Goal: Information Seeking & Learning: Learn about a topic

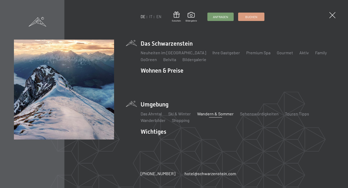
click at [200, 111] on link "Wandern & Sommer" at bounding box center [215, 113] width 37 height 5
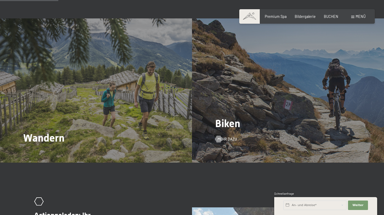
scroll to position [443, 0]
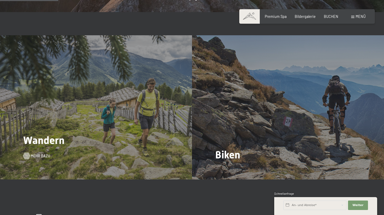
click at [39, 157] on span "Mehr dazu" at bounding box center [40, 155] width 19 height 5
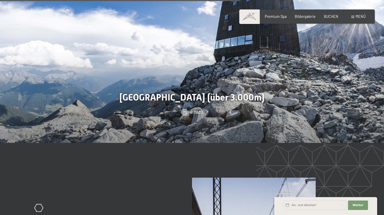
scroll to position [1139, 0]
click at [187, 109] on div at bounding box center [185, 112] width 4 height 7
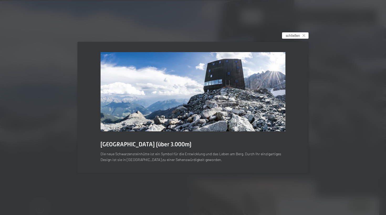
click at [294, 39] on div "schließen" at bounding box center [295, 35] width 27 height 6
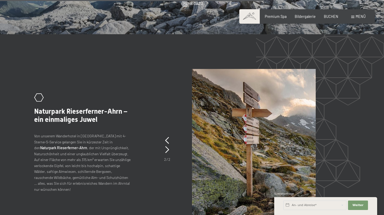
scroll to position [1249, 0]
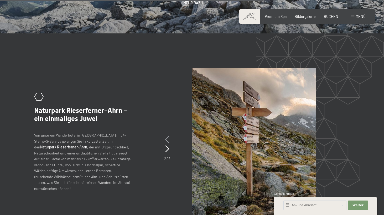
click at [168, 136] on icon at bounding box center [167, 139] width 4 height 7
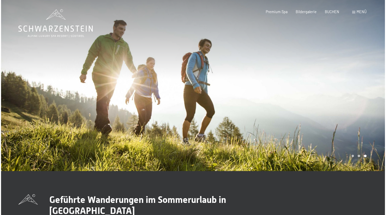
scroll to position [0, 0]
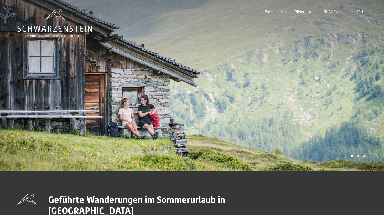
click at [358, 12] on span "Menü" at bounding box center [361, 11] width 10 height 4
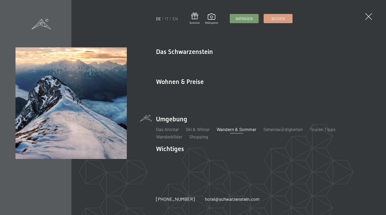
click at [235, 126] on link "Wandern & Sommer" at bounding box center [237, 129] width 40 height 6
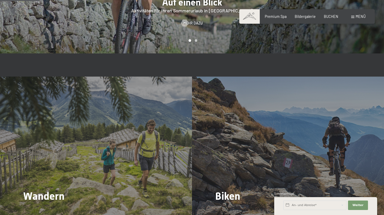
scroll to position [459, 0]
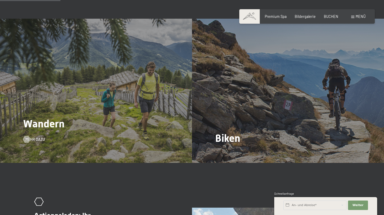
click at [45, 139] on div "Wandern Mehr dazu" at bounding box center [96, 91] width 192 height 144
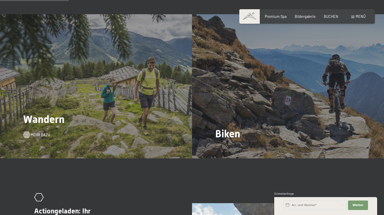
click at [38, 136] on span "Mehr dazu" at bounding box center [40, 134] width 19 height 5
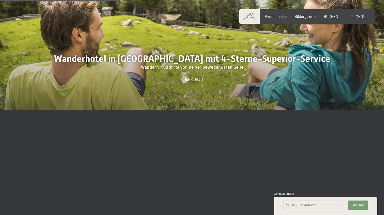
scroll to position [622, 0]
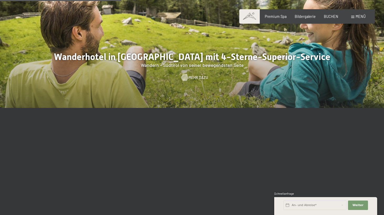
click at [190, 75] on span "Mehr dazu" at bounding box center [198, 77] width 19 height 5
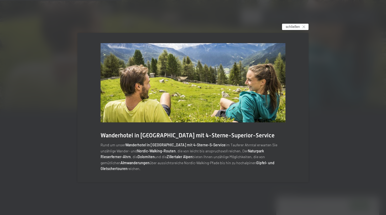
click at [295, 29] on span "schließen" at bounding box center [293, 26] width 14 height 5
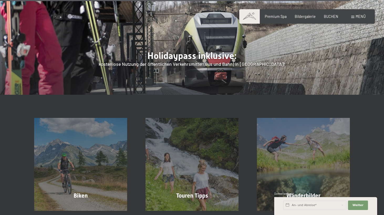
scroll to position [1681, 0]
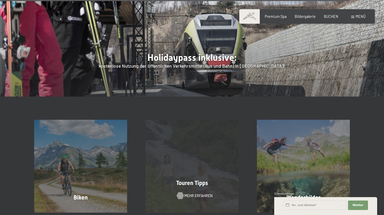
click at [190, 193] on span "Mehr erfahren" at bounding box center [199, 195] width 28 height 5
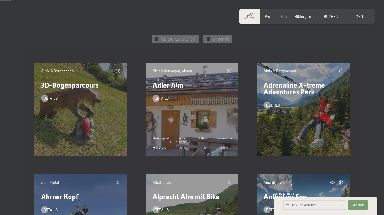
scroll to position [223, 0]
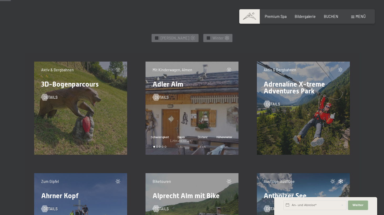
click at [363, 204] on span "Weiter" at bounding box center [358, 205] width 11 height 4
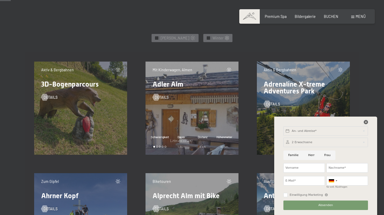
click at [364, 121] on icon at bounding box center [366, 122] width 4 height 4
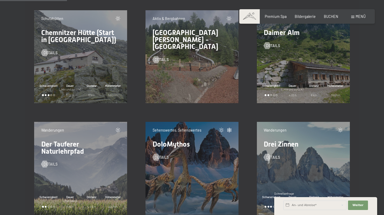
scroll to position [1388, 0]
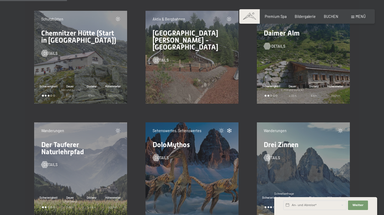
click at [268, 47] on div at bounding box center [267, 46] width 4 height 7
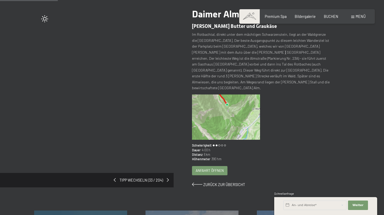
scroll to position [53, 0]
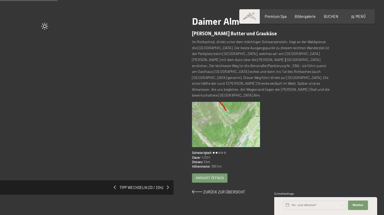
click at [238, 111] on img at bounding box center [226, 124] width 68 height 45
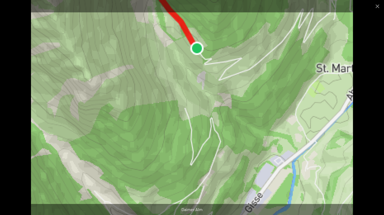
scroll to position [0, 0]
click at [238, 111] on img at bounding box center [192, 107] width 322 height 215
click at [376, 5] on button "Close gallery" at bounding box center [377, 6] width 13 height 12
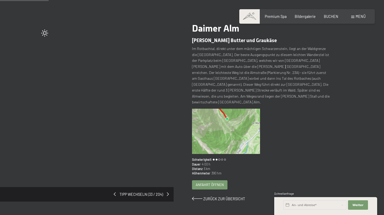
scroll to position [47, 0]
click at [168, 192] on span at bounding box center [169, 194] width 2 height 4
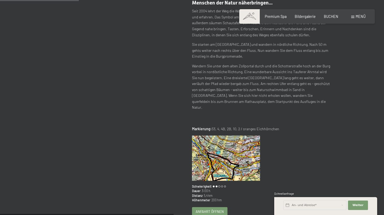
scroll to position [95, 0]
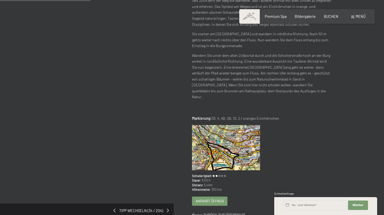
click at [118, 208] on span "Tipp wechseln (34 / 204)" at bounding box center [141, 210] width 51 height 5
click at [115, 208] on span at bounding box center [114, 210] width 2 height 4
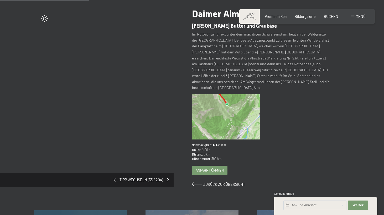
scroll to position [91, 0]
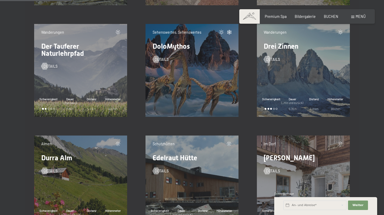
scroll to position [1489, 0]
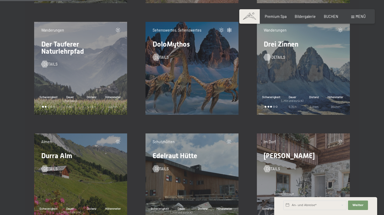
click at [274, 56] on span "Details" at bounding box center [279, 57] width 14 height 5
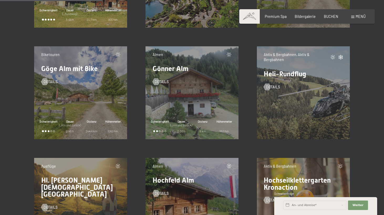
scroll to position [2135, 0]
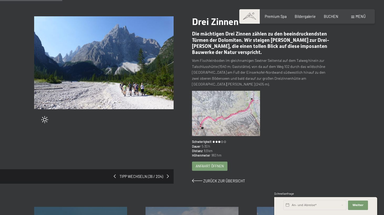
click at [212, 162] on div "Anfahrt öffnen" at bounding box center [209, 166] width 35 height 9
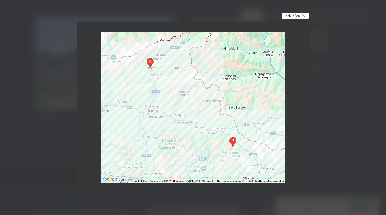
click at [296, 17] on span "schließen" at bounding box center [293, 15] width 14 height 5
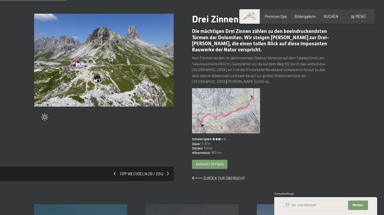
scroll to position [31, 0]
